Goal: Task Accomplishment & Management: Manage account settings

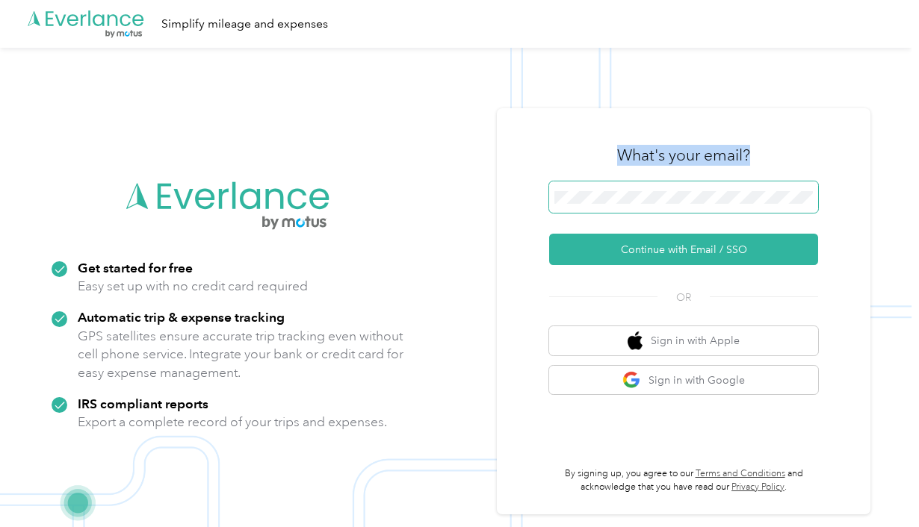
click at [624, 187] on div "What's your email? Continue with Email / SSO OR Sign in with Apple Sign in with…" at bounding box center [683, 311] width 269 height 364
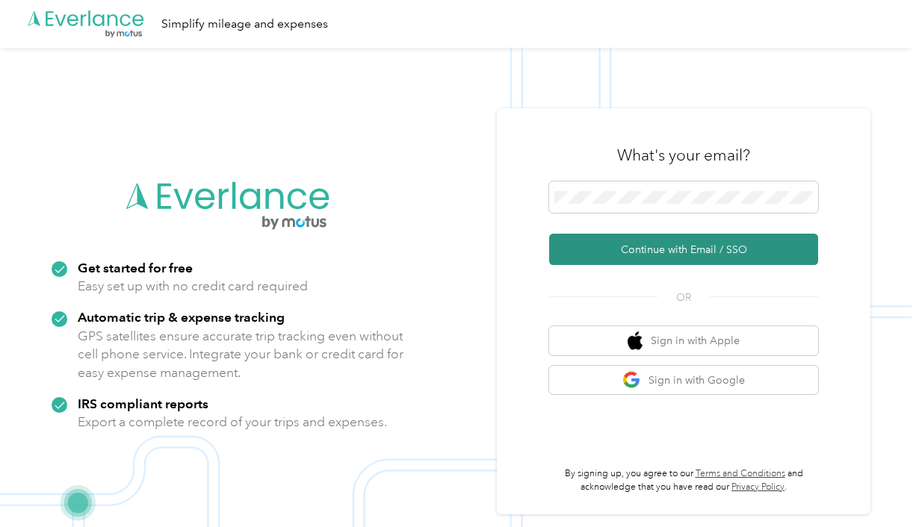
click at [671, 252] on button "Continue with Email / SSO" at bounding box center [683, 249] width 269 height 31
